Goal: Task Accomplishment & Management: Manage account settings

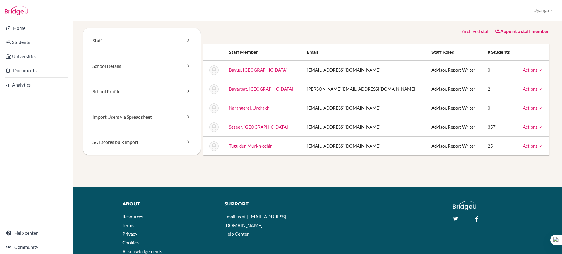
click at [537, 106] on icon at bounding box center [540, 108] width 6 height 6
click at [502, 134] on link "Archive" at bounding box center [518, 135] width 50 height 8
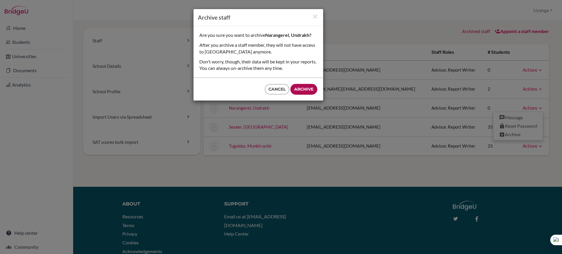
click at [303, 85] on input "Archive" at bounding box center [303, 89] width 27 height 11
type input "Archive"
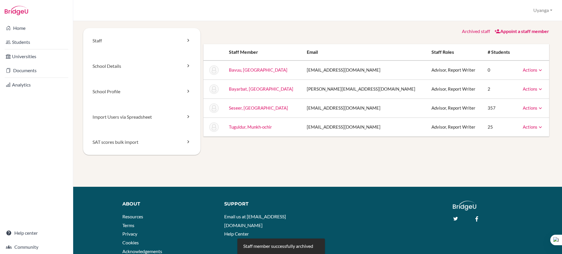
click at [537, 69] on icon at bounding box center [540, 70] width 6 height 6
click at [511, 95] on link "Archive" at bounding box center [518, 96] width 50 height 8
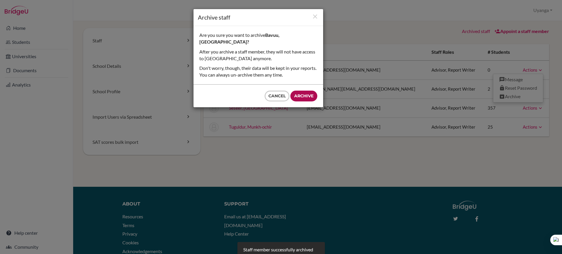
click at [300, 91] on input "Archive" at bounding box center [303, 96] width 27 height 11
type input "Archive"
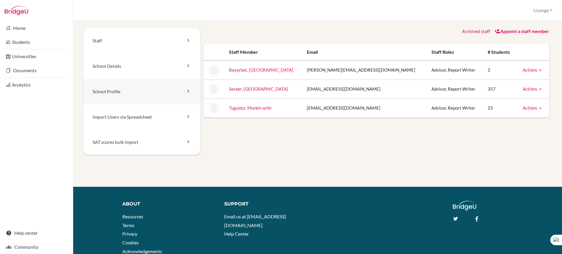
click at [142, 90] on link "School Profile" at bounding box center [141, 91] width 117 height 25
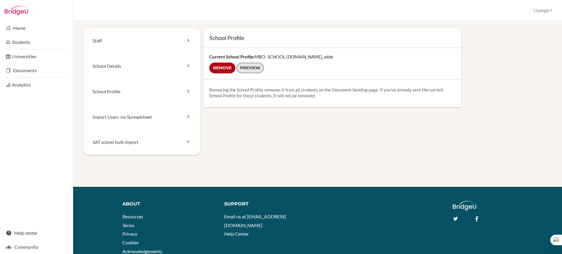
click at [246, 66] on link "Preview" at bounding box center [250, 68] width 28 height 11
click at [116, 67] on link "School Details" at bounding box center [141, 66] width 117 height 25
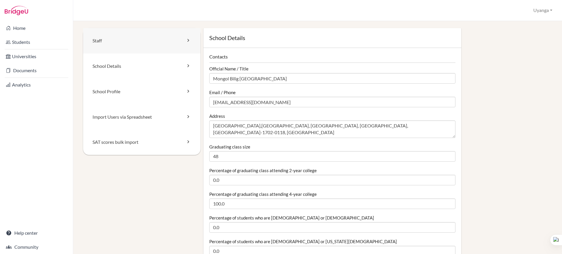
click at [180, 44] on link "Staff" at bounding box center [141, 40] width 117 height 25
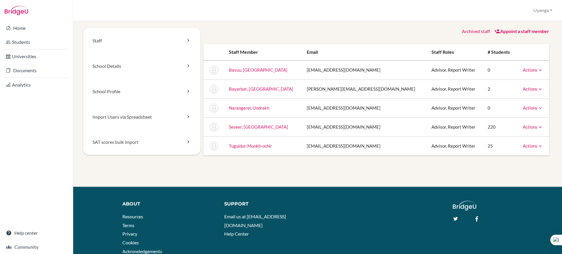
click at [514, 30] on link "Appoint a staff member" at bounding box center [521, 31] width 55 height 6
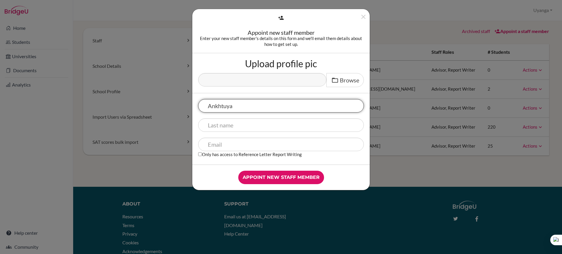
type input "Ankhtuya"
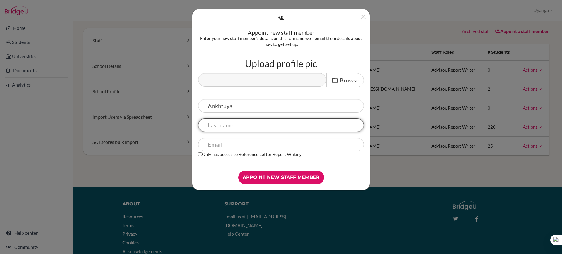
click at [230, 124] on input "text" at bounding box center [281, 125] width 166 height 13
type input "Baatarbayar"
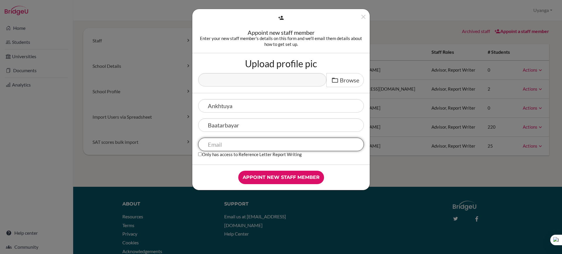
click at [226, 146] on input "text" at bounding box center [281, 144] width 166 height 13
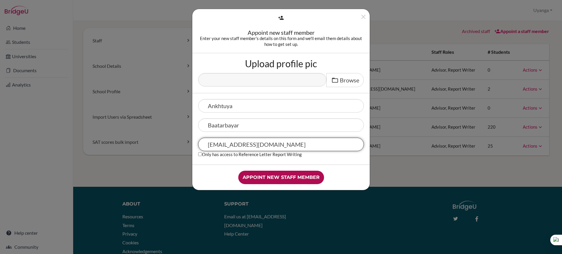
type input "[EMAIL_ADDRESS][DOMAIN_NAME]"
click at [276, 178] on input "Appoint new staff member" at bounding box center [281, 177] width 86 height 13
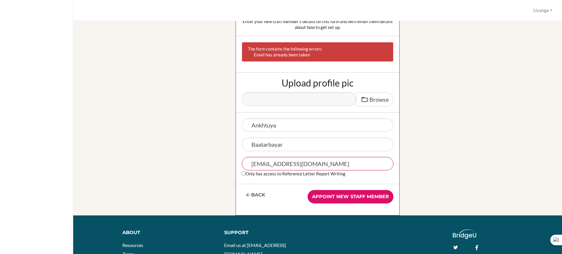
scroll to position [37, 0]
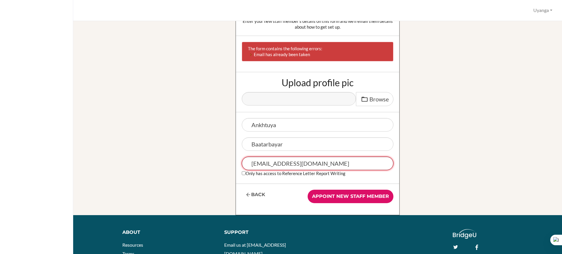
click at [324, 164] on input "ankhtuya.b@mbo.edu.mn" at bounding box center [318, 163] width 152 height 13
drag, startPoint x: 277, startPoint y: 164, endPoint x: 246, endPoint y: 164, distance: 30.4
click at [246, 164] on input "ankhtuya.b@mbo.edu.mn" at bounding box center [318, 163] width 152 height 13
type input "psychologist@mbo.edu.mn"
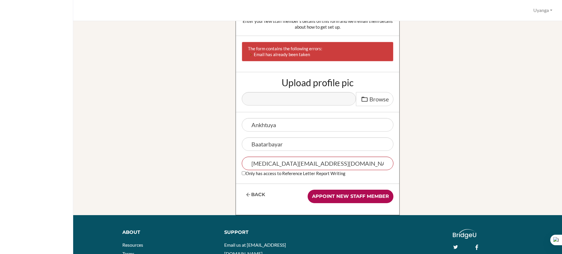
click at [326, 196] on input "Appoint new staff member" at bounding box center [351, 196] width 86 height 13
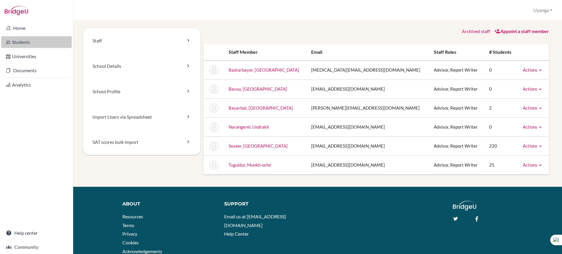
click at [18, 39] on link "Students" at bounding box center [36, 42] width 71 height 12
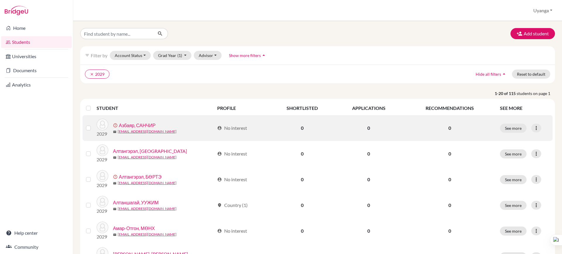
click at [93, 125] on label at bounding box center [93, 125] width 0 height 0
click at [0, 0] on input "checkbox" at bounding box center [0, 0] width 0 height 0
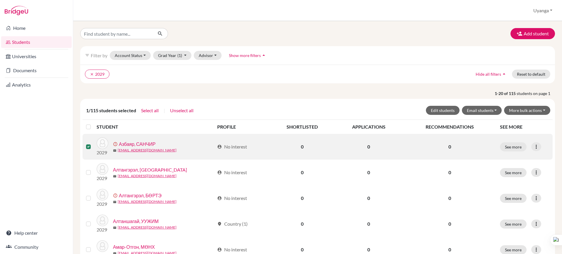
click at [137, 143] on link "Азбаяр, САНЧИР" at bounding box center [137, 144] width 37 height 7
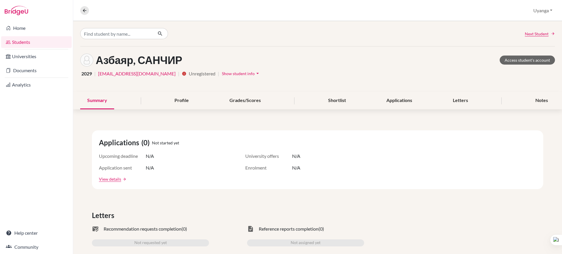
click at [20, 40] on link "Students" at bounding box center [36, 42] width 71 height 12
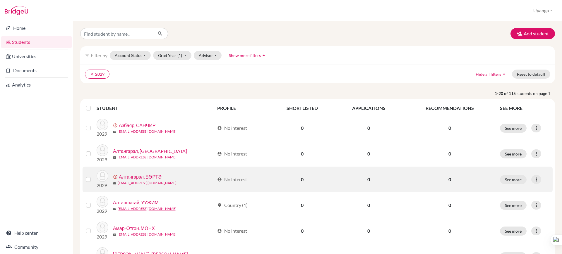
click at [124, 181] on link "[EMAIL_ADDRESS][DOMAIN_NAME]" at bounding box center [147, 183] width 59 height 5
click at [146, 176] on link "Алтангэрэл, БӨРТЭ" at bounding box center [140, 177] width 43 height 7
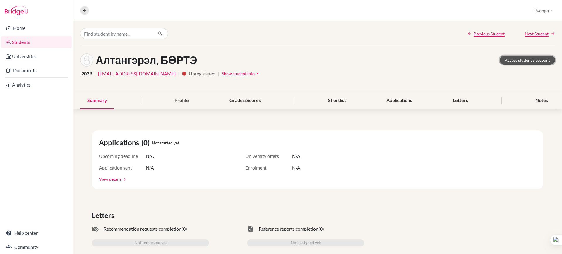
click at [530, 61] on link "Access student's account" at bounding box center [526, 60] width 55 height 9
